Goal: Obtain resource: Download file/media

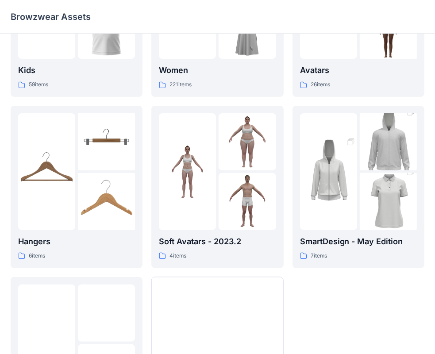
scroll to position [220, 0]
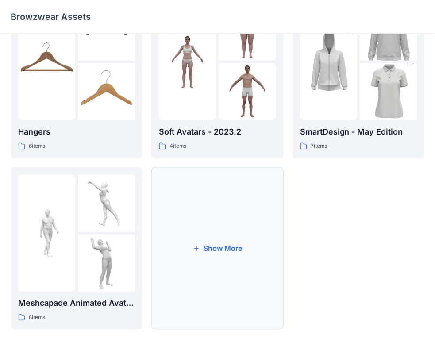
click at [208, 251] on button "Show More" at bounding box center [217, 248] width 132 height 163
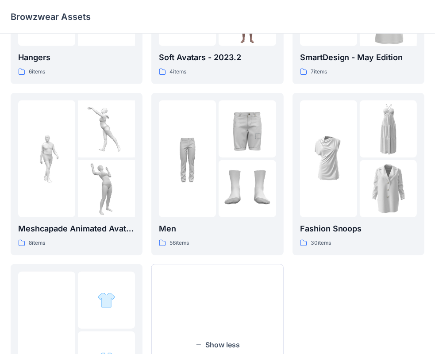
scroll to position [359, 0]
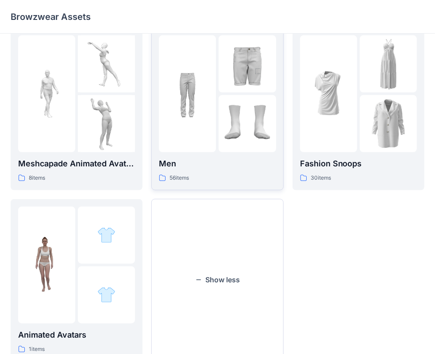
click at [211, 91] on img at bounding box center [187, 93] width 57 height 57
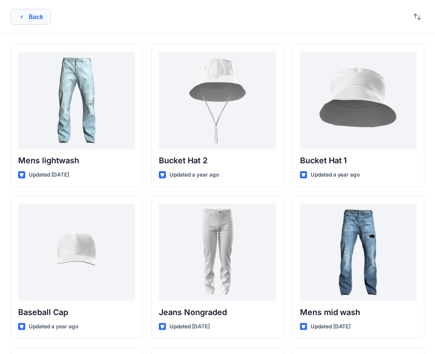
click at [35, 16] on button "Back" at bounding box center [31, 17] width 40 height 16
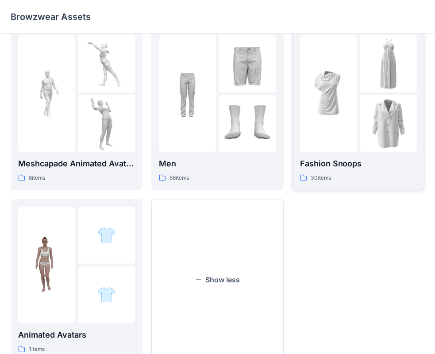
click at [340, 129] on div at bounding box center [328, 93] width 57 height 117
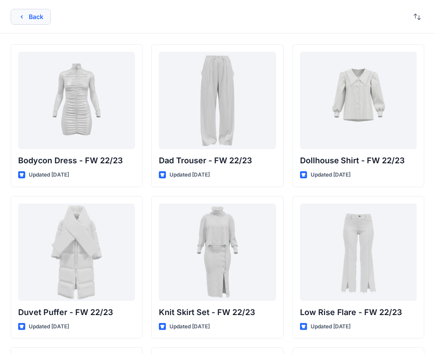
click at [30, 15] on button "Back" at bounding box center [31, 17] width 40 height 16
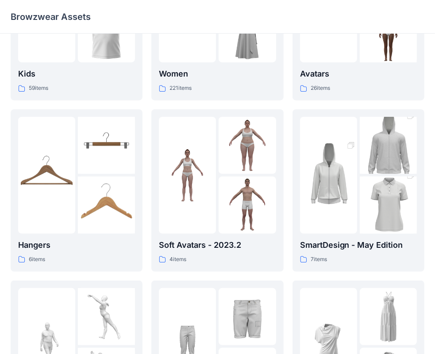
scroll to position [107, 0]
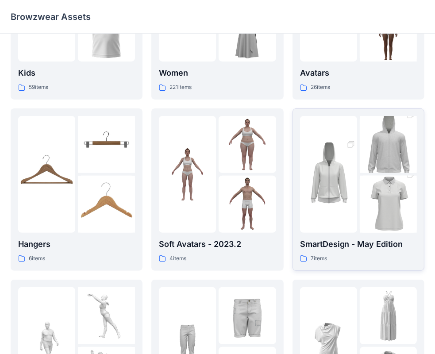
click at [367, 181] on img at bounding box center [388, 205] width 57 height 86
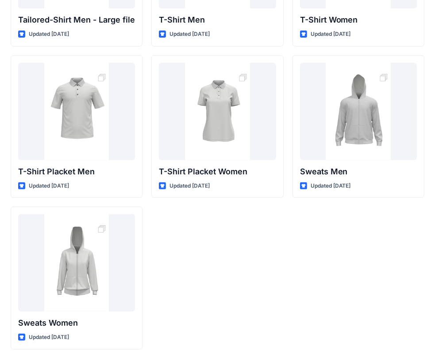
scroll to position [140, 0]
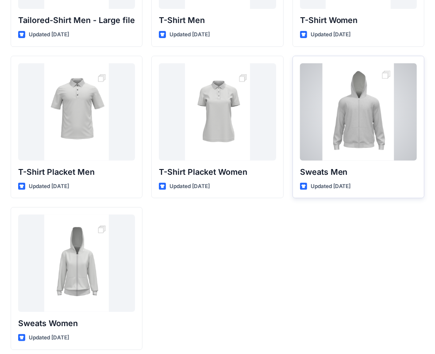
click at [374, 133] on div at bounding box center [358, 111] width 117 height 97
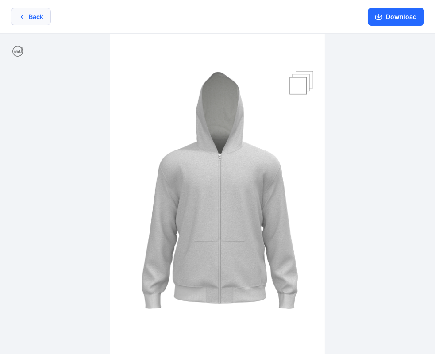
click at [27, 16] on button "Back" at bounding box center [31, 16] width 40 height 17
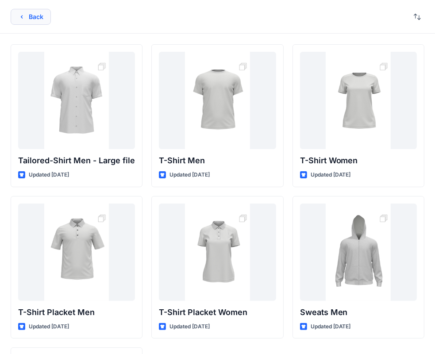
click at [39, 16] on button "Back" at bounding box center [31, 17] width 40 height 16
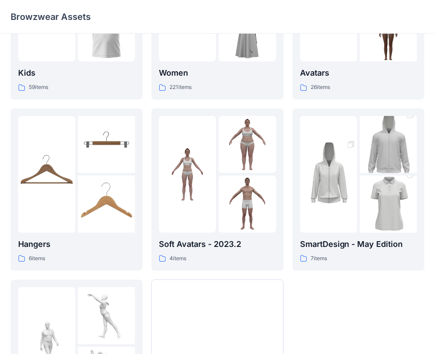
scroll to position [220, 0]
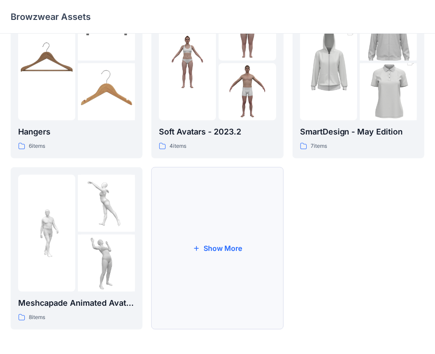
click at [224, 246] on button "Show More" at bounding box center [217, 248] width 132 height 163
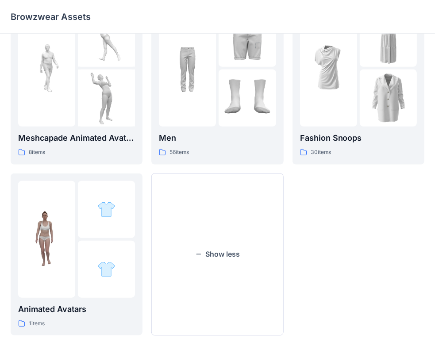
scroll to position [377, 0]
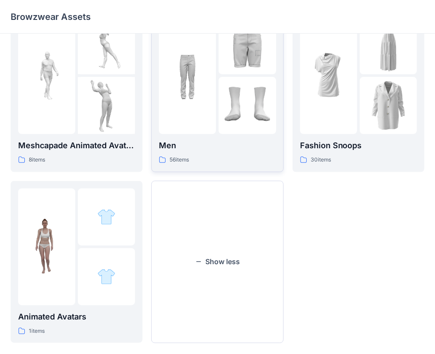
click at [220, 109] on img at bounding box center [247, 105] width 57 height 57
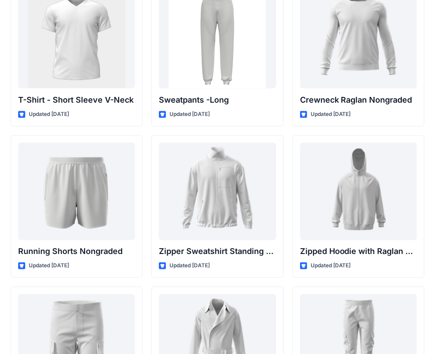
scroll to position [974, 0]
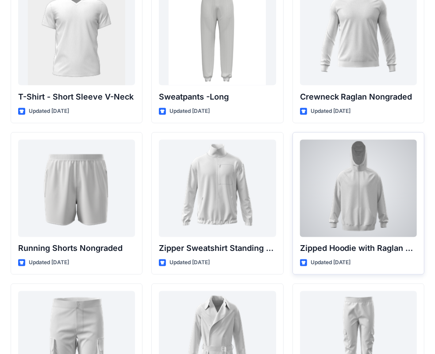
click at [372, 185] on div at bounding box center [358, 188] width 117 height 97
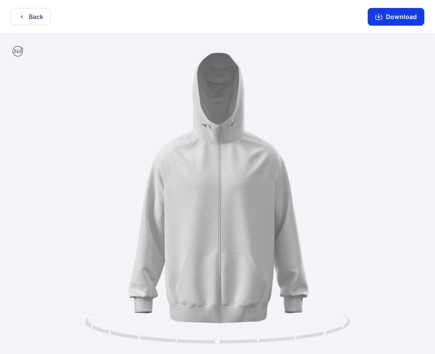
click at [392, 17] on button "Download" at bounding box center [396, 17] width 57 height 18
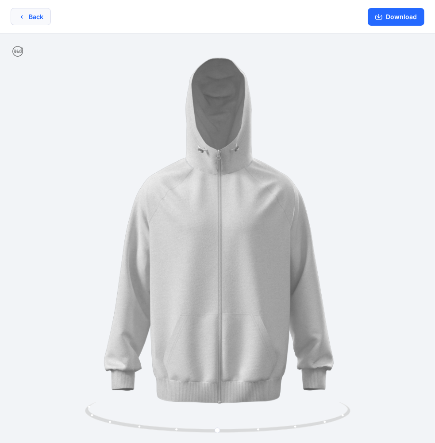
click at [32, 14] on button "Back" at bounding box center [31, 16] width 40 height 17
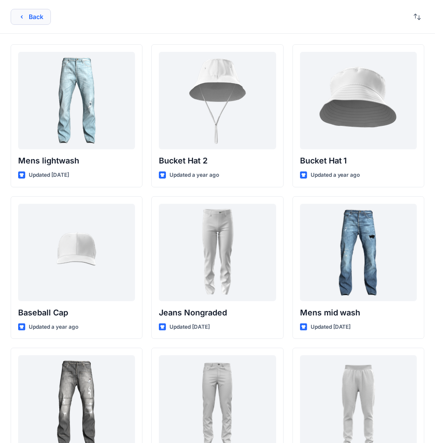
click at [31, 14] on button "Back" at bounding box center [31, 17] width 40 height 16
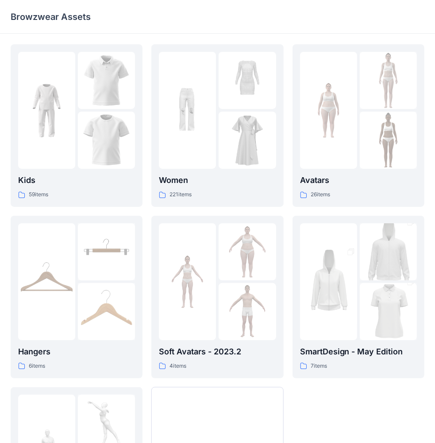
scroll to position [131, 0]
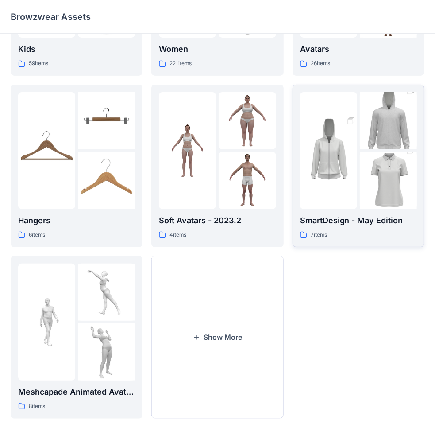
click at [380, 160] on img at bounding box center [388, 181] width 57 height 86
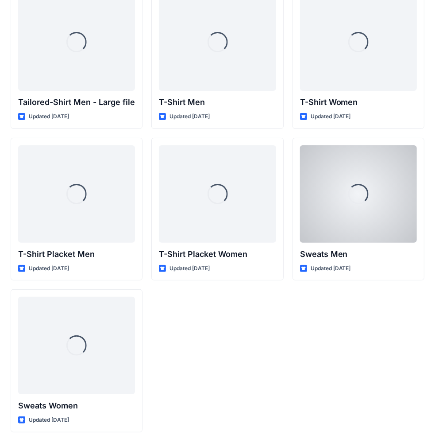
scroll to position [58, 0]
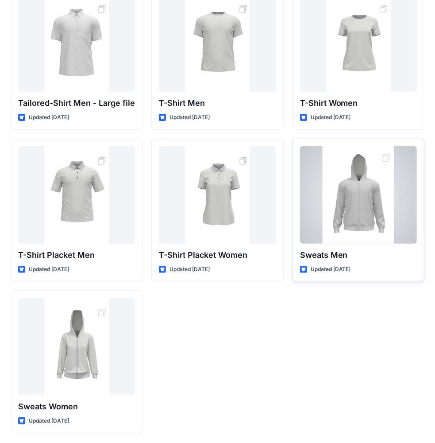
click at [369, 205] on div at bounding box center [358, 194] width 117 height 97
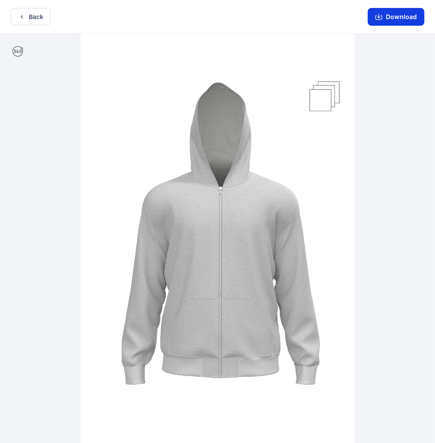
click at [401, 19] on button "Download" at bounding box center [396, 17] width 57 height 18
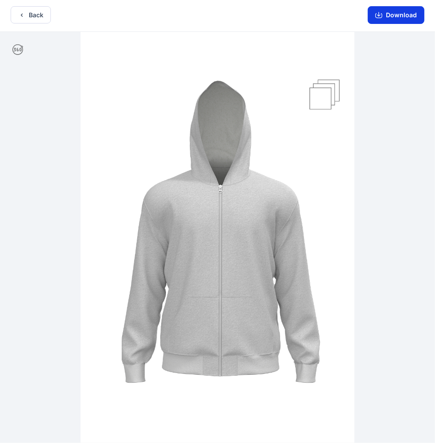
click at [395, 16] on button "Download" at bounding box center [396, 15] width 57 height 18
click at [29, 17] on button "Back" at bounding box center [31, 14] width 40 height 17
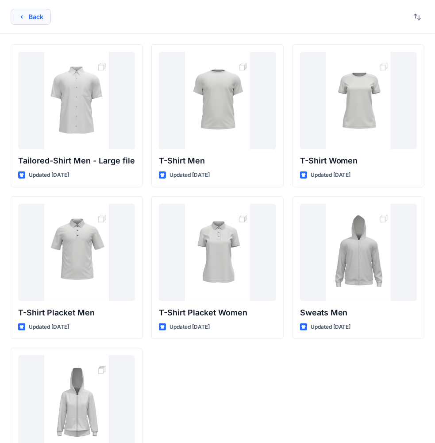
click at [28, 18] on button "Back" at bounding box center [31, 17] width 40 height 16
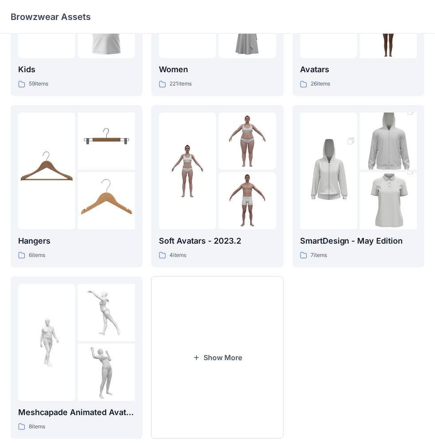
scroll to position [131, 0]
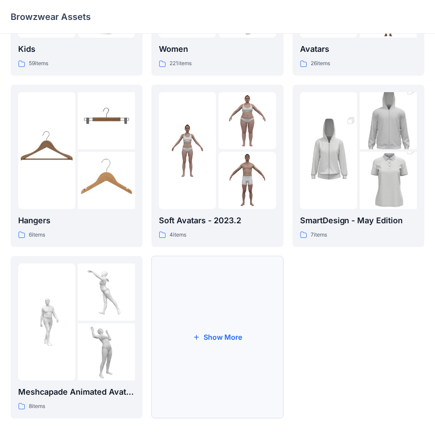
click at [236, 313] on button "Show More" at bounding box center [217, 337] width 132 height 163
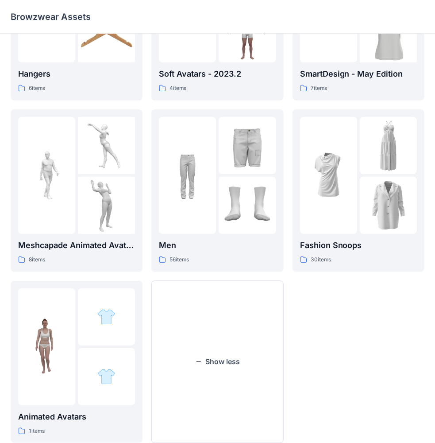
scroll to position [285, 0]
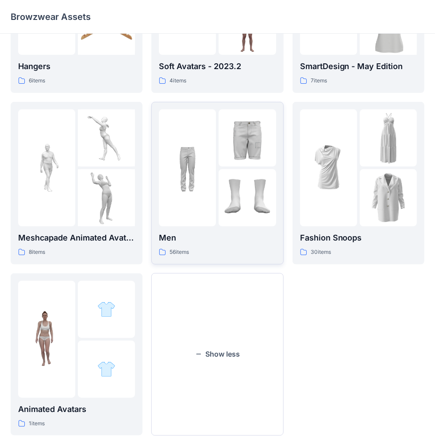
click at [217, 178] on div at bounding box center [217, 167] width 117 height 117
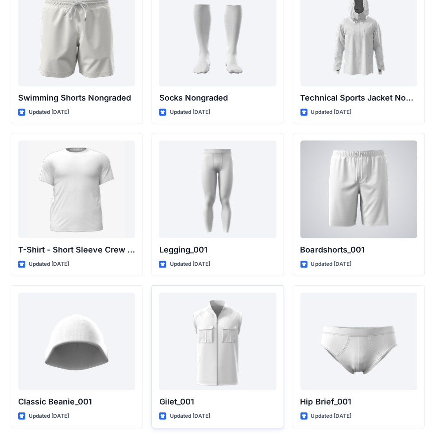
scroll to position [1428, 0]
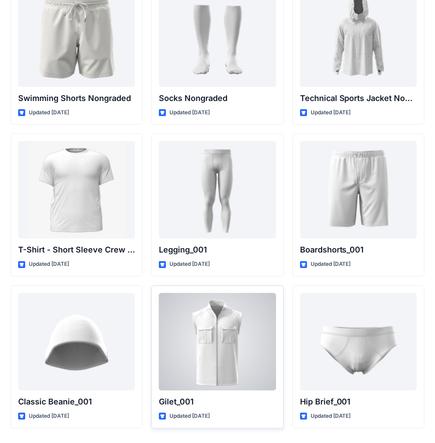
click at [228, 312] on div at bounding box center [217, 341] width 117 height 97
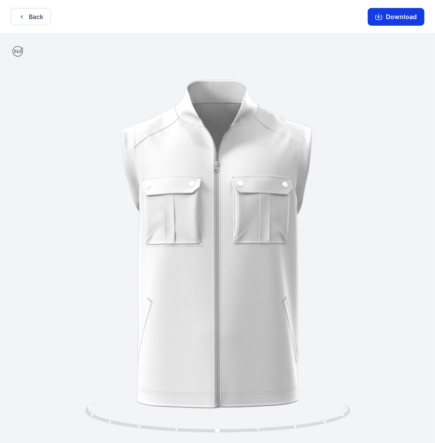
click at [395, 16] on button "Download" at bounding box center [396, 17] width 57 height 18
